Goal: Understand process/instructions: Learn how to perform a task or action

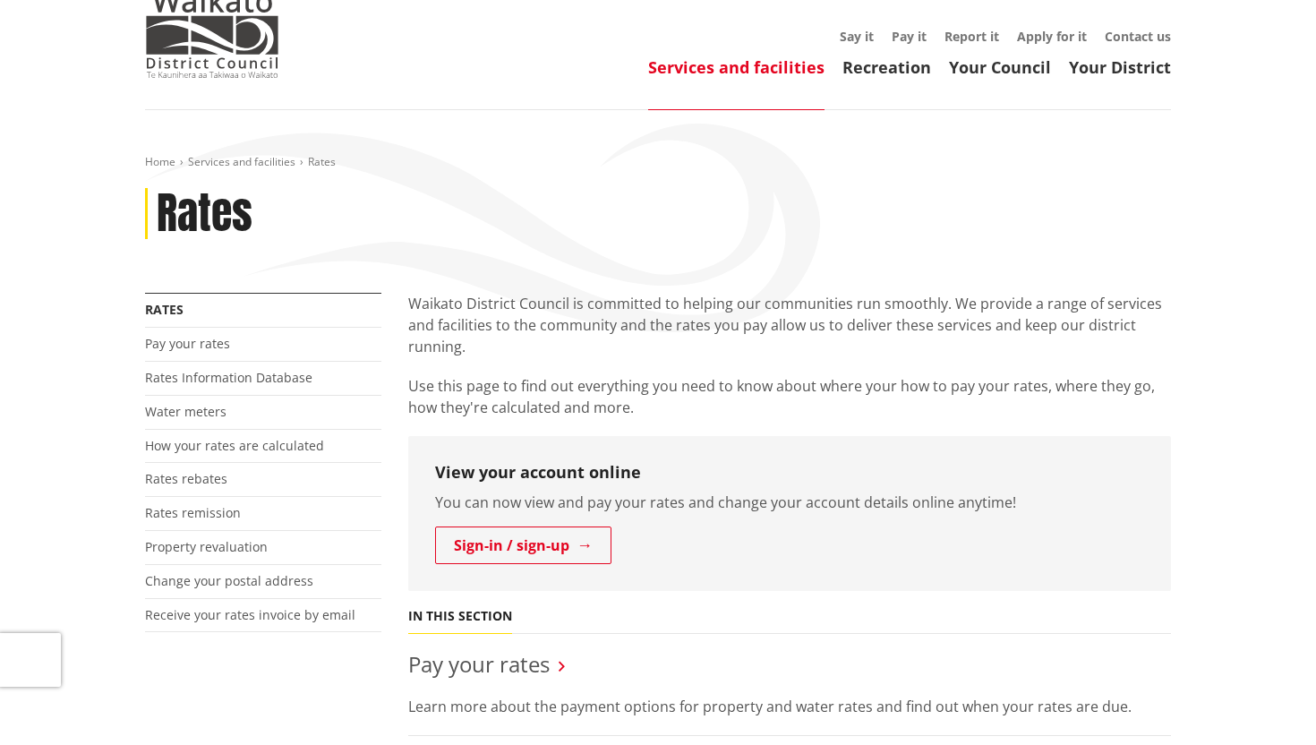
scroll to position [66, 0]
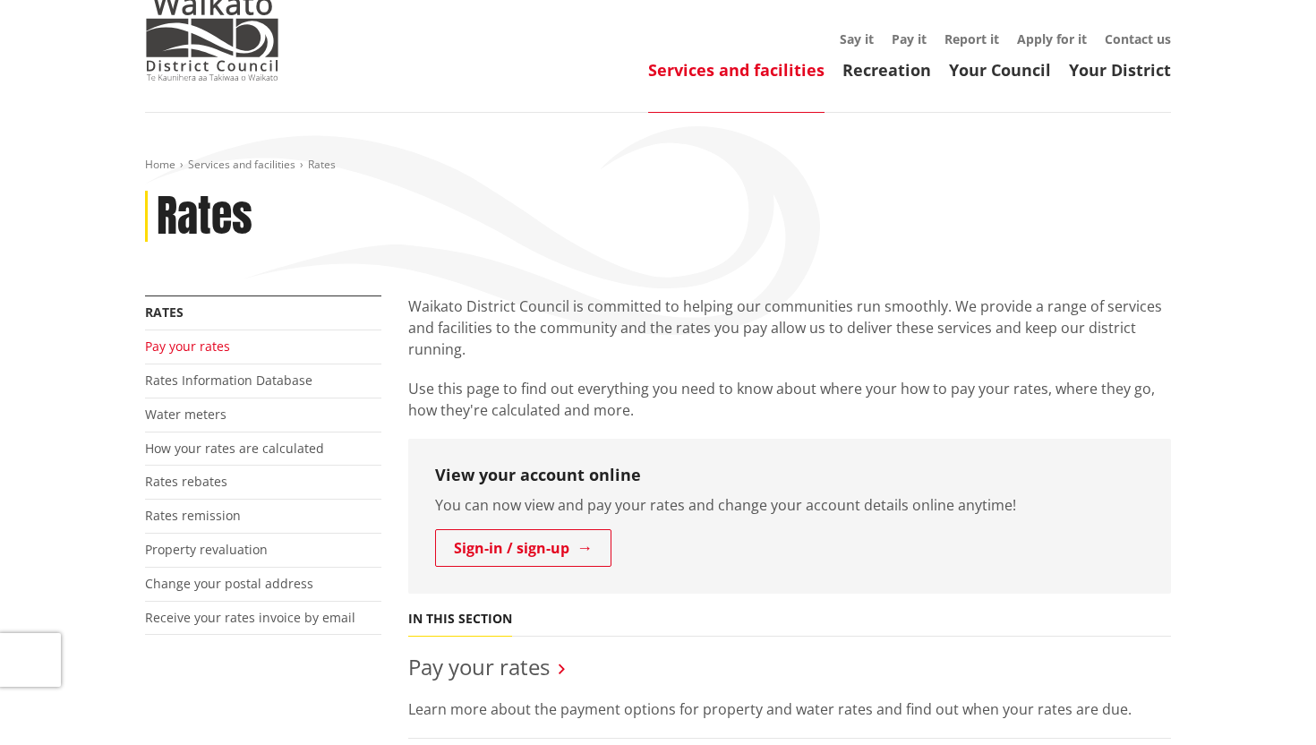
click at [181, 352] on link "Pay your rates" at bounding box center [187, 345] width 85 height 17
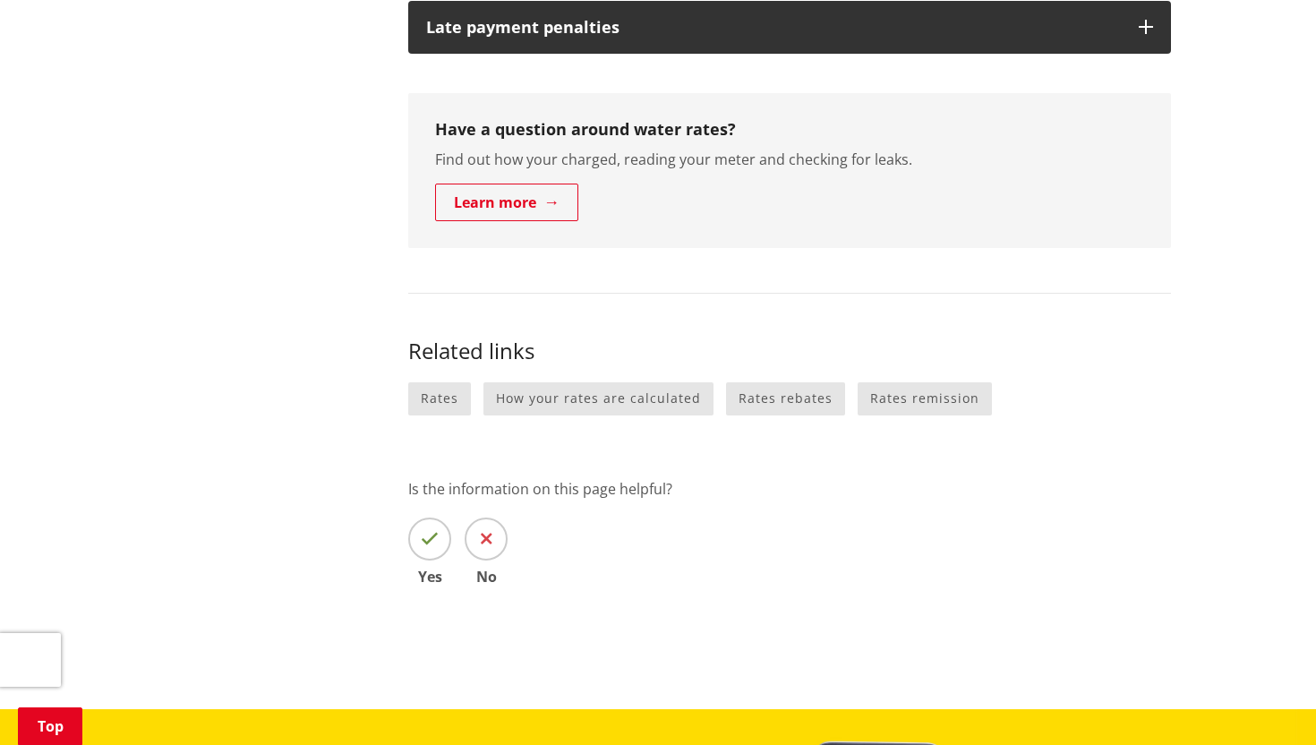
scroll to position [1015, 0]
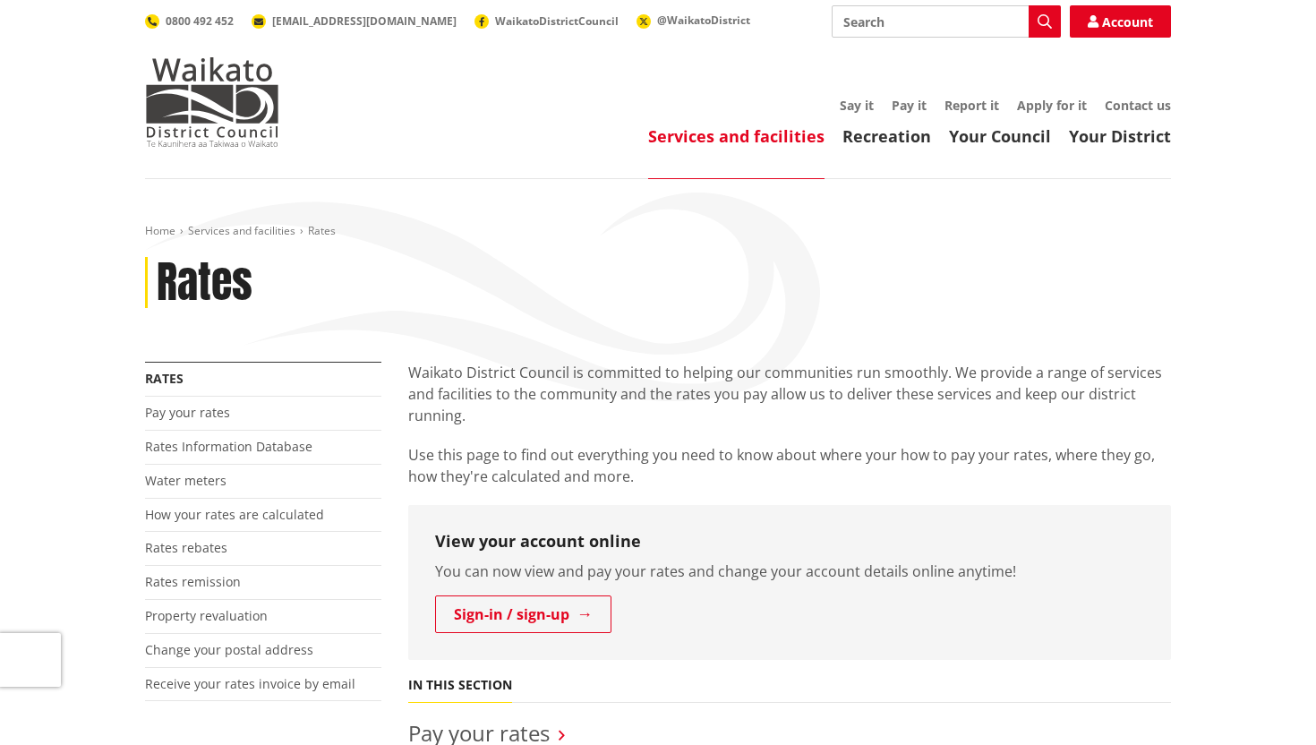
scroll to position [66, 0]
